Goal: Use online tool/utility

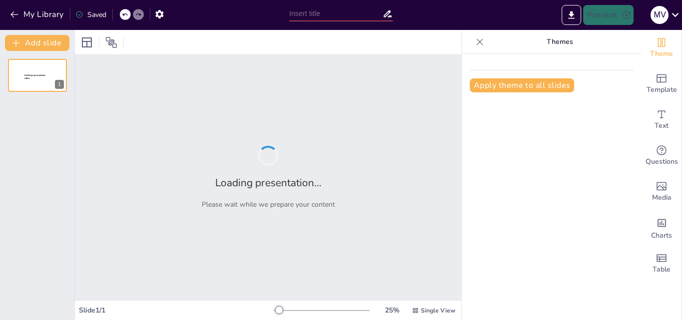
type input "Indicadores y Opciones para Facilitar el Registro de Incidencias"
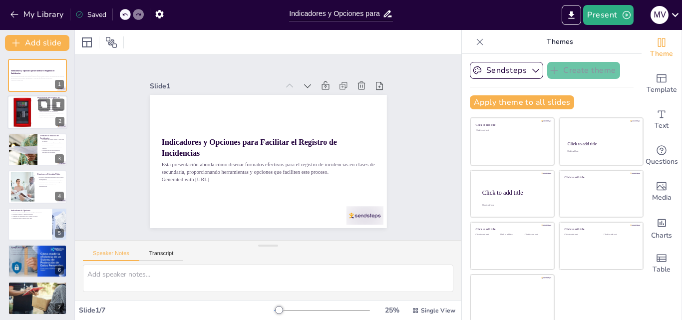
click at [27, 99] on div at bounding box center [22, 112] width 30 height 30
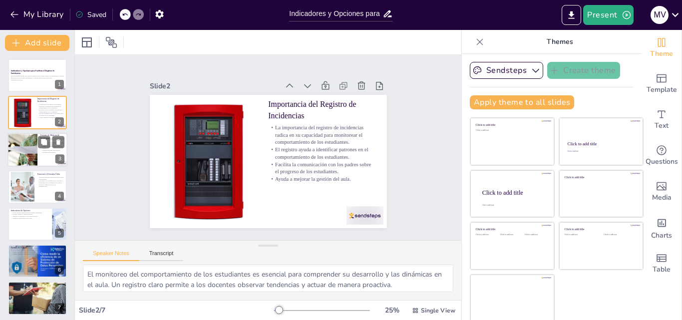
click at [26, 145] on div at bounding box center [22, 150] width 51 height 34
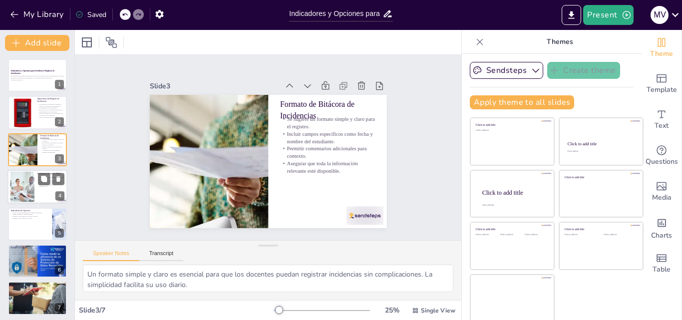
click at [31, 174] on div at bounding box center [22, 187] width 45 height 30
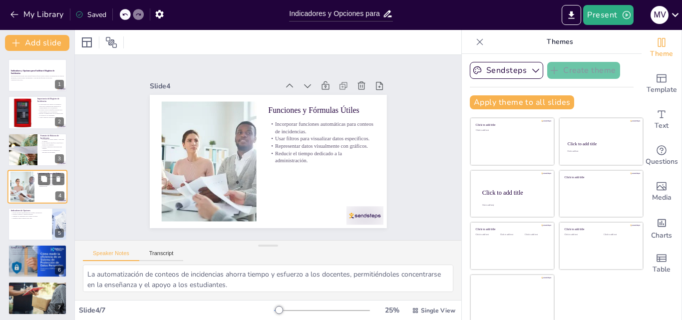
scroll to position [1, 0]
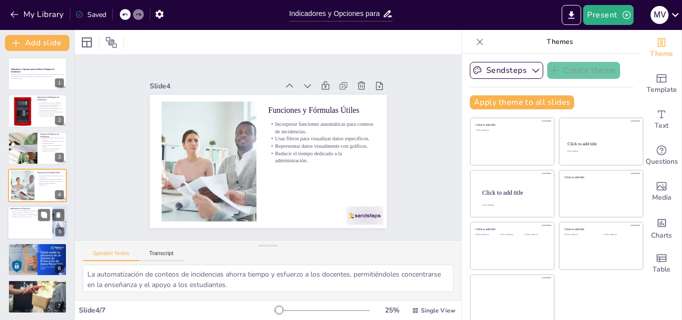
click at [28, 222] on div at bounding box center [37, 223] width 60 height 34
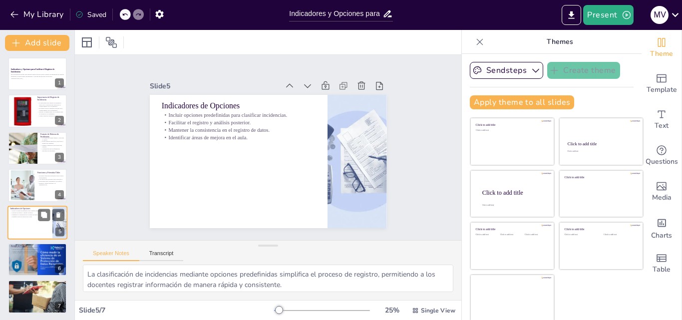
scroll to position [3, 0]
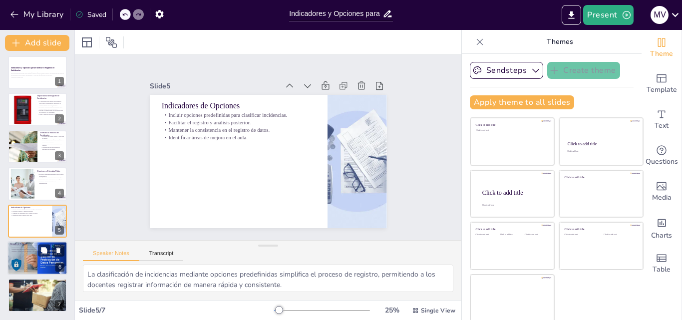
click at [28, 255] on div at bounding box center [37, 258] width 65 height 34
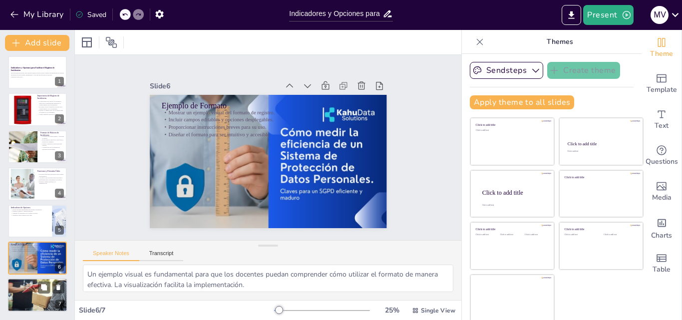
click at [32, 298] on div at bounding box center [37, 295] width 60 height 36
type textarea "Un ambiente escolar positivo se construye a partir de un registro efectivo que …"
